Goal: Task Accomplishment & Management: Complete application form

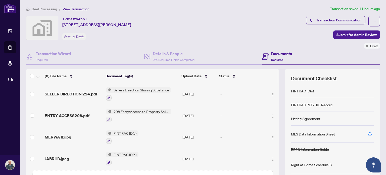
scroll to position [35, 0]
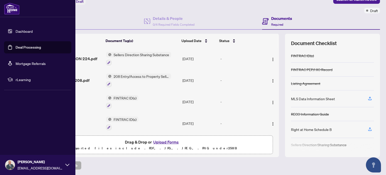
click at [16, 45] on link "Deal Processing" at bounding box center [28, 47] width 25 height 5
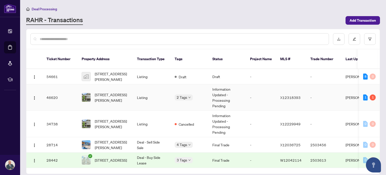
click at [133, 93] on td "[STREET_ADDRESS][PERSON_NAME]" at bounding box center [105, 97] width 55 height 26
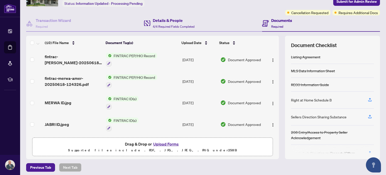
scroll to position [35, 0]
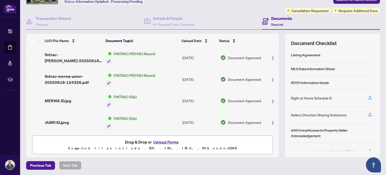
click at [166, 142] on button "Upload Forms" at bounding box center [166, 142] width 28 height 7
click at [158, 139] on button "Upload Forms" at bounding box center [166, 142] width 28 height 7
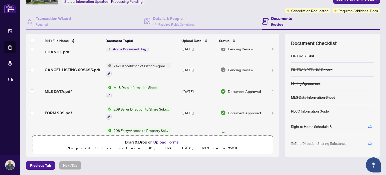
scroll to position [0, 0]
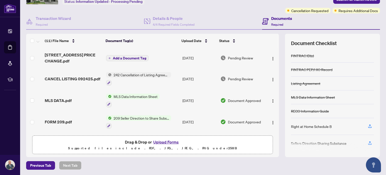
click at [122, 56] on span "Add a Document Tag" at bounding box center [129, 58] width 33 height 4
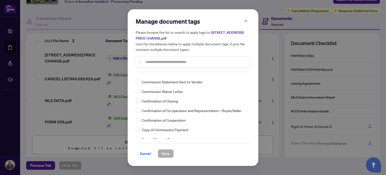
scroll to position [417, 0]
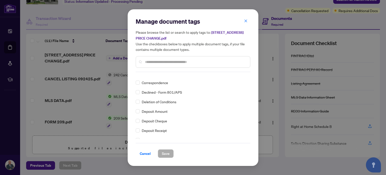
drag, startPoint x: 155, startPoint y: 110, endPoint x: 149, endPoint y: 64, distance: 46.4
click at [149, 64] on input "text" at bounding box center [195, 62] width 101 height 6
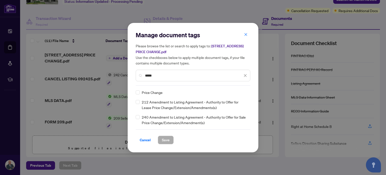
scroll to position [0, 0]
type input "*****"
click at [162, 139] on span "Save" at bounding box center [166, 140] width 8 height 8
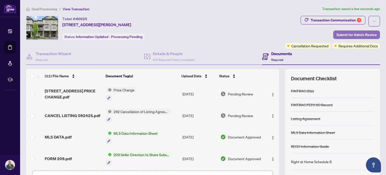
click at [349, 34] on span "Submit for Admin Review" at bounding box center [357, 35] width 40 height 8
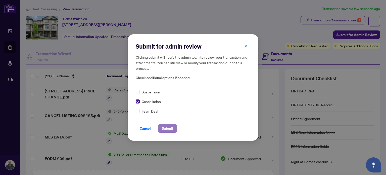
click at [163, 127] on span "Submit" at bounding box center [167, 128] width 11 height 8
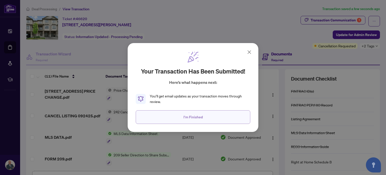
click at [206, 117] on button "I'm Finished" at bounding box center [193, 117] width 115 height 14
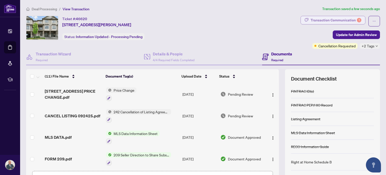
click at [324, 20] on div "Transaction Communication 1" at bounding box center [336, 20] width 51 height 8
